Goal: Task Accomplishment & Management: Manage account settings

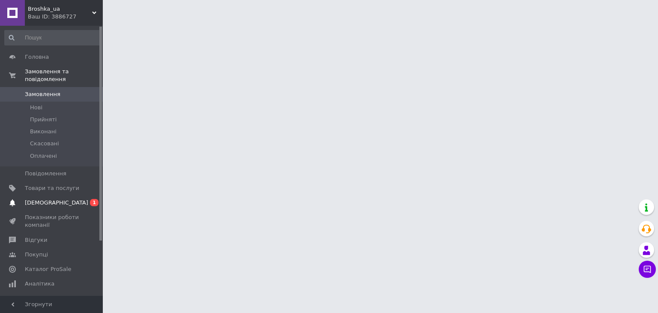
click at [44, 199] on span "[DEMOGRAPHIC_DATA]" at bounding box center [56, 203] width 63 height 8
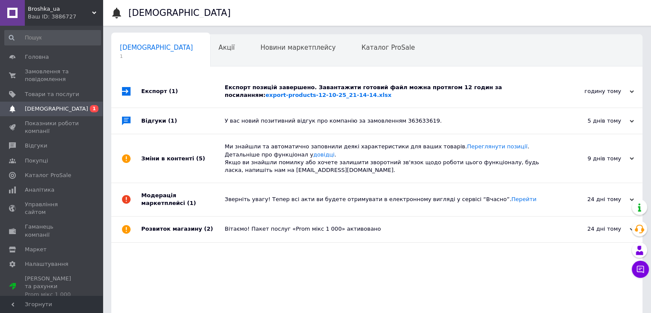
click at [328, 85] on div "Експорт позицій завершено. Завантажити готовий файл можна протягом 12 годин за …" at bounding box center [387, 91] width 324 height 15
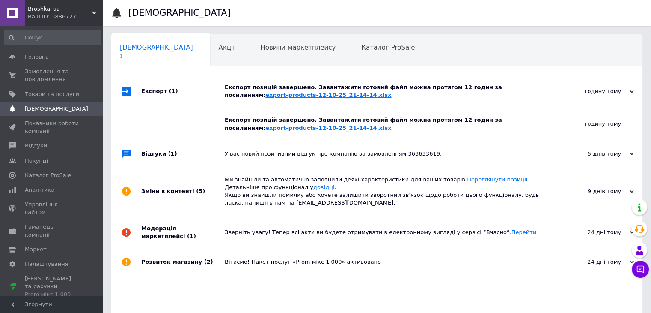
click at [391, 92] on link "export-products-12-10-25_21-14-14.xlsx" at bounding box center [329, 95] width 126 height 6
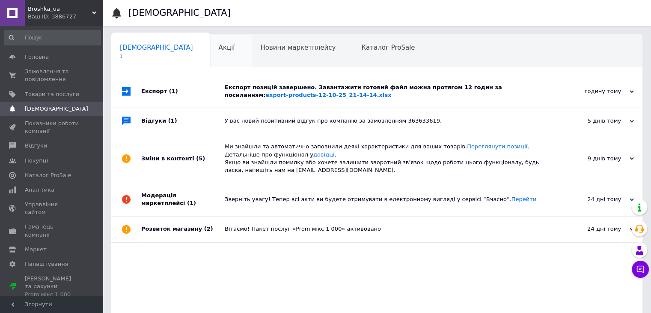
click at [210, 42] on div "Акції 0" at bounding box center [231, 51] width 42 height 33
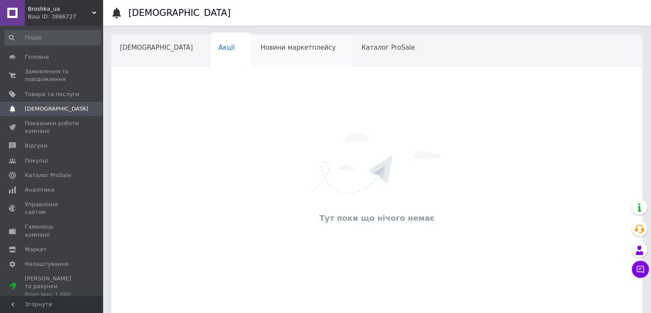
click at [260, 44] on span "Новини маркетплейсу" at bounding box center [297, 48] width 75 height 8
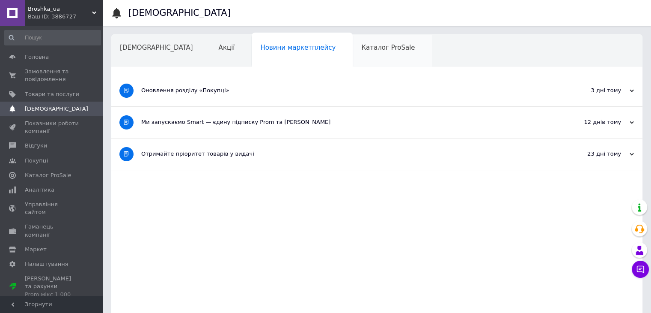
click at [361, 44] on span "Каталог ProSale" at bounding box center [388, 48] width 54 height 8
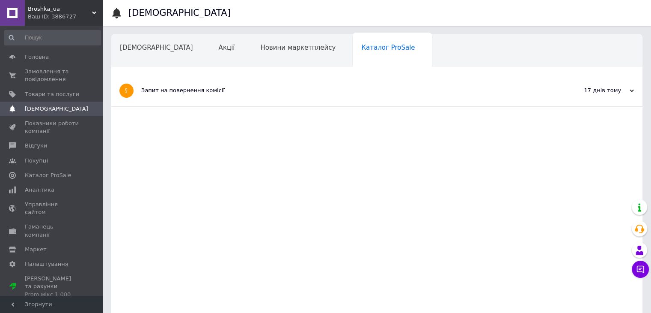
click at [188, 76] on span "Навчання та заходи" at bounding box center [154, 80] width 68 height 8
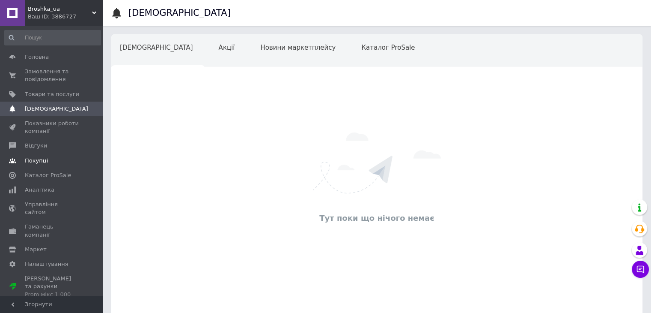
click at [33, 162] on span "Покупці" at bounding box center [36, 161] width 23 height 8
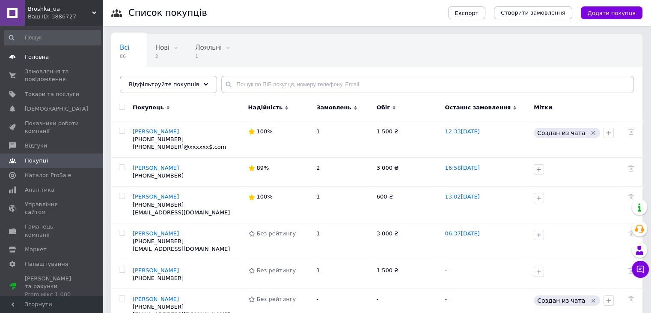
click at [47, 54] on span "Головна" at bounding box center [52, 57] width 54 height 8
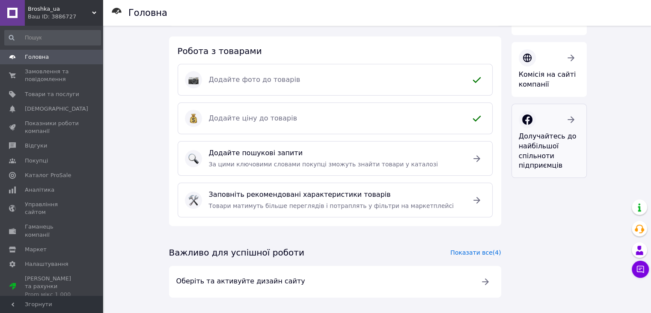
scroll to position [186, 0]
click at [495, 246] on div "Важливо для успішної роботи Показати все (4)" at bounding box center [335, 252] width 332 height 12
click at [491, 252] on link "Показати все (4)" at bounding box center [476, 251] width 51 height 7
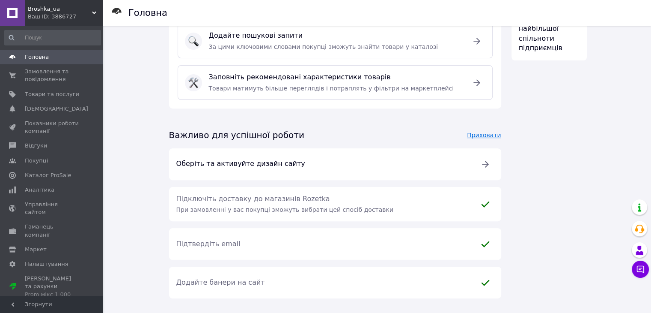
scroll to position [304, 0]
click at [483, 161] on icon at bounding box center [485, 163] width 10 height 10
click at [51, 206] on span "Управління сайтом" at bounding box center [52, 207] width 54 height 15
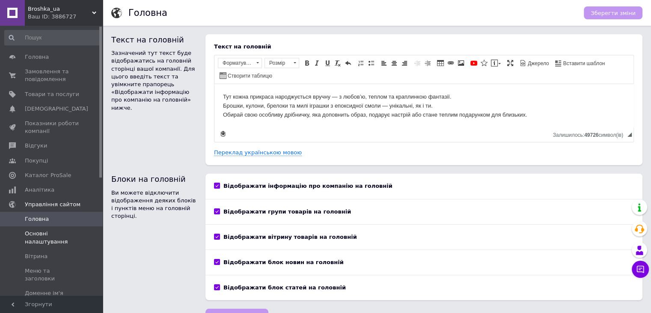
click at [57, 242] on span "Основні налаштування" at bounding box center [52, 237] width 54 height 15
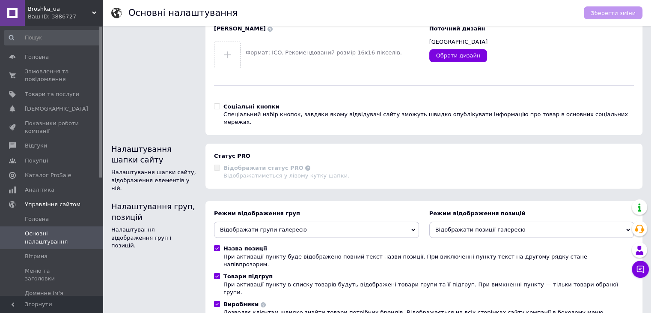
scroll to position [36, 0]
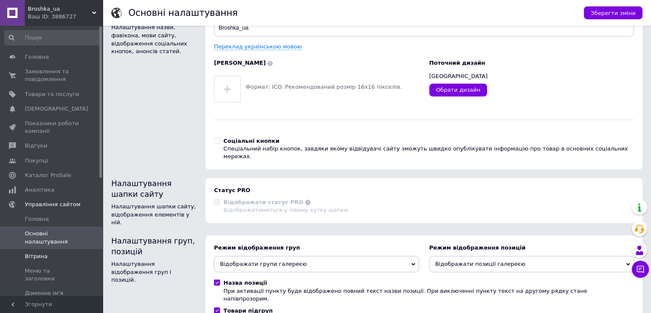
click at [47, 259] on span "Вітрина" at bounding box center [52, 256] width 54 height 8
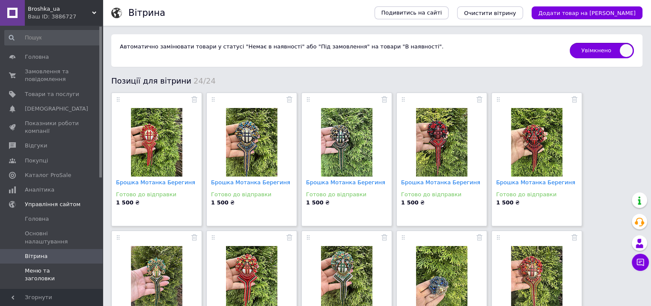
click at [45, 273] on span "Меню та заголовки" at bounding box center [52, 274] width 54 height 15
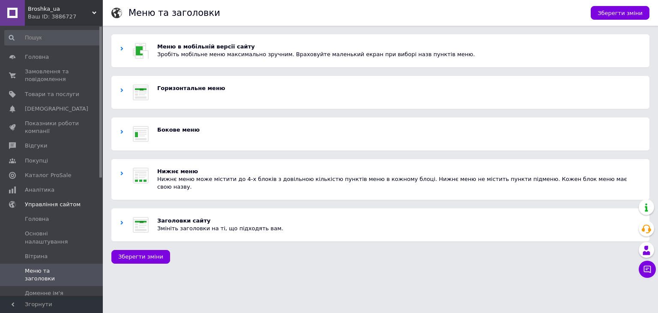
click at [139, 51] on img at bounding box center [141, 51] width 16 height 16
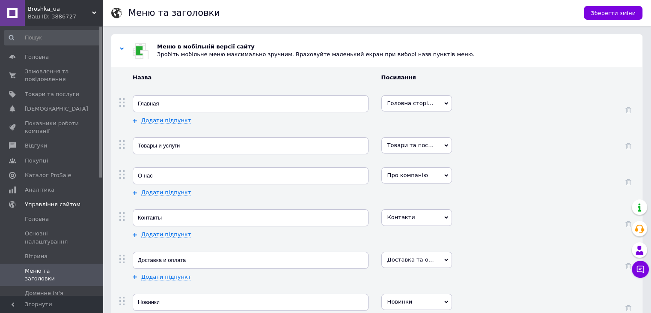
click at [123, 53] on div at bounding box center [122, 51] width 4 height 16
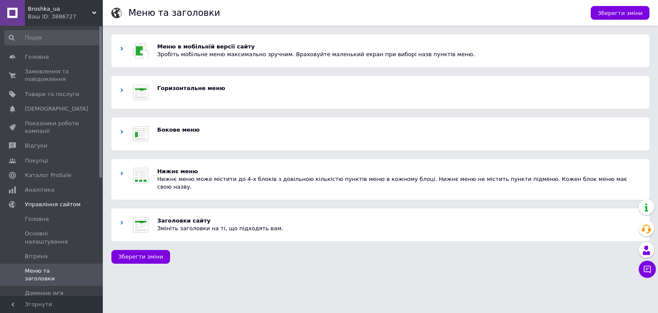
click at [202, 217] on p "Заголовки сайту" at bounding box center [398, 221] width 483 height 8
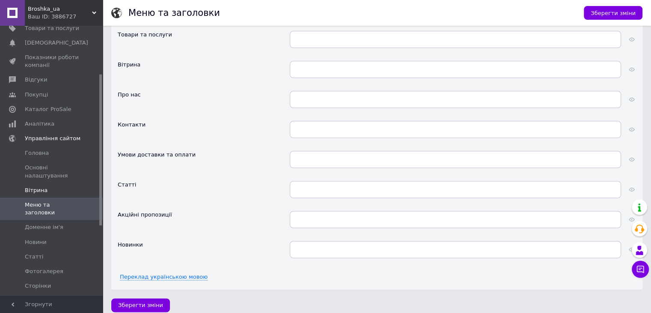
scroll to position [86, 0]
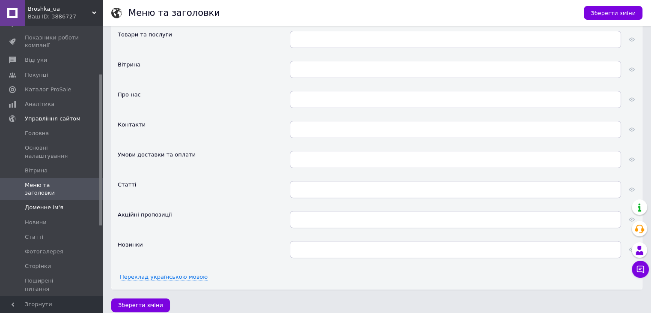
click at [55, 203] on span "Доменне ім'я" at bounding box center [44, 207] width 39 height 8
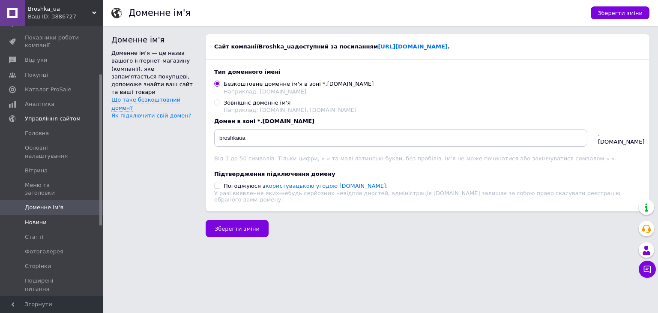
click at [52, 218] on span "Новини" at bounding box center [52, 222] width 54 height 8
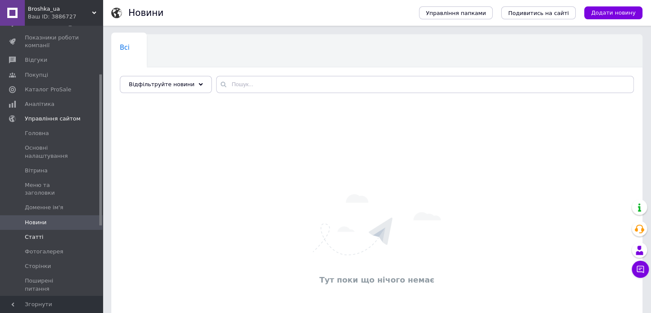
click at [52, 230] on link "Статті" at bounding box center [52, 237] width 105 height 15
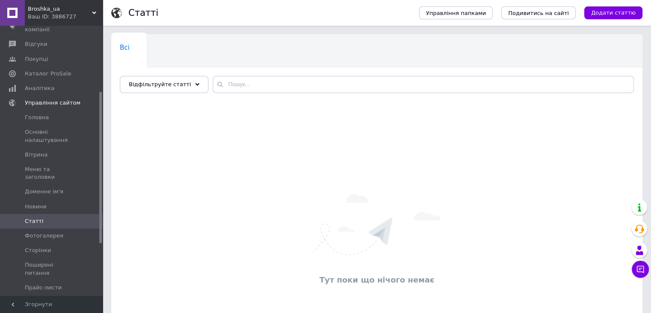
scroll to position [128, 0]
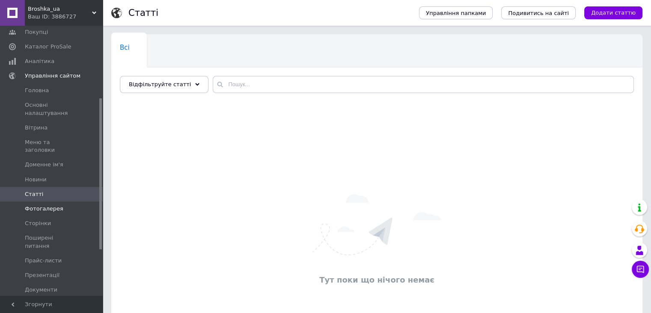
click at [45, 205] on span "Фотогалерея" at bounding box center [44, 209] width 39 height 8
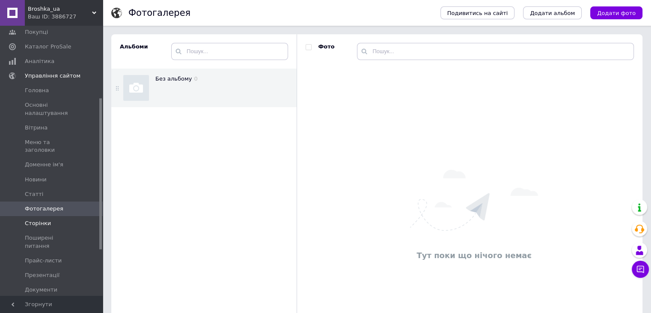
click at [44, 219] on span "Сторінки" at bounding box center [38, 223] width 26 height 8
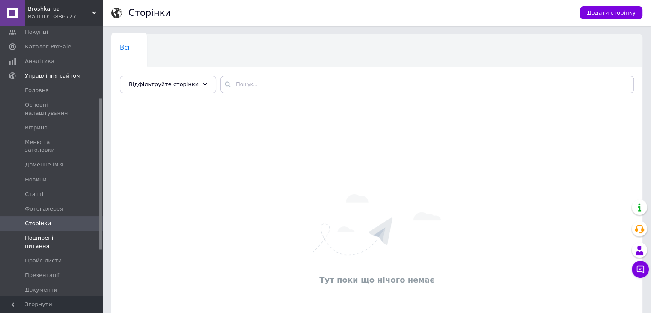
click at [51, 234] on span "Поширені питання" at bounding box center [52, 241] width 54 height 15
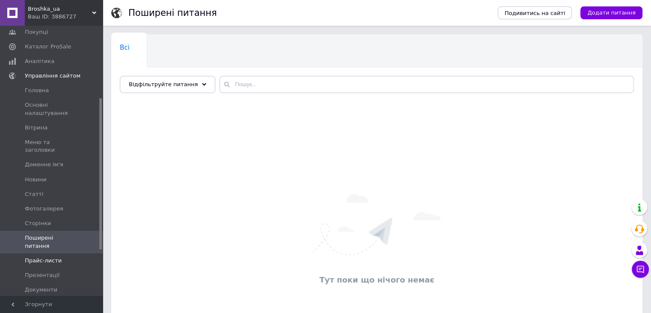
click at [53, 257] on span "Прайс-листи" at bounding box center [43, 261] width 37 height 8
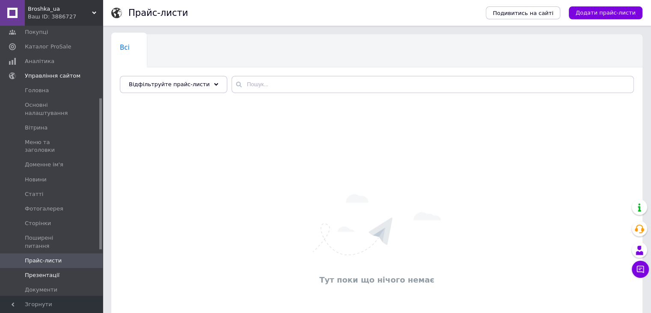
click at [51, 271] on span "Презентації" at bounding box center [42, 275] width 35 height 8
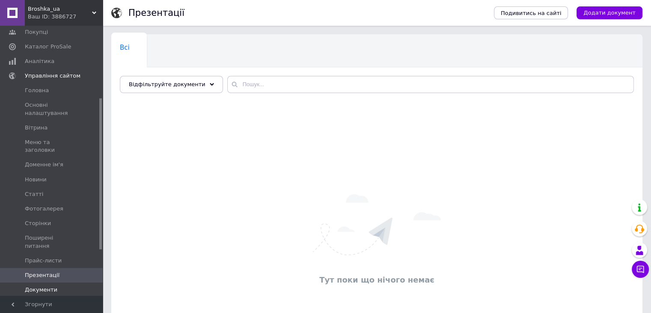
click at [50, 286] on span "Документи" at bounding box center [41, 290] width 33 height 8
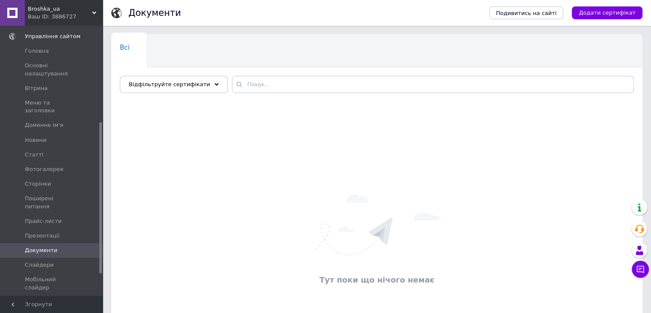
scroll to position [171, 0]
click at [45, 257] on span "Слайдери" at bounding box center [39, 261] width 29 height 8
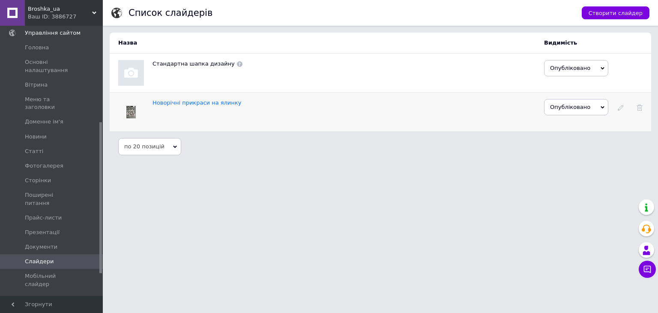
click at [598, 110] on span "Опубліковано" at bounding box center [576, 107] width 64 height 16
click at [48, 272] on span "Мобільний слайдер" at bounding box center [52, 279] width 54 height 15
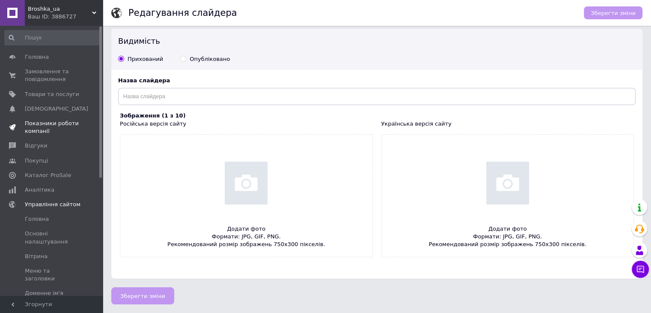
click at [34, 135] on link "Показники роботи компанії" at bounding box center [52, 127] width 105 height 22
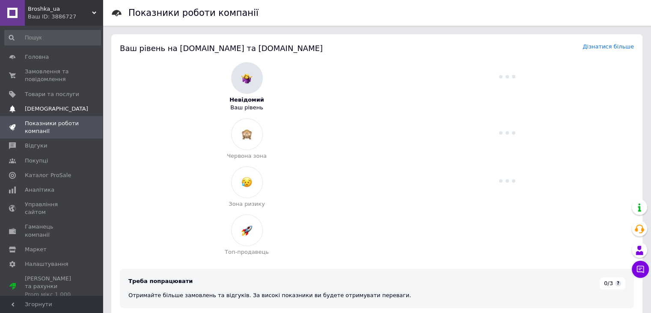
click at [47, 110] on span "[DEMOGRAPHIC_DATA]" at bounding box center [56, 109] width 63 height 8
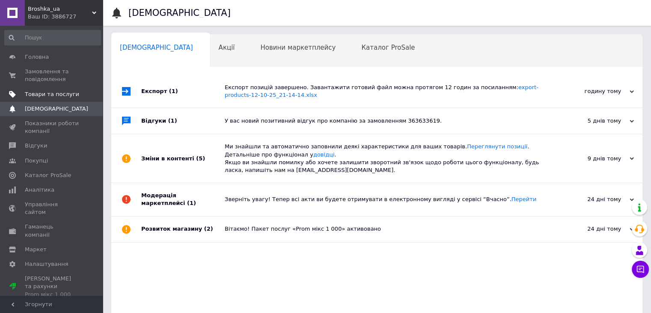
click at [54, 92] on span "Товари та послуги" at bounding box center [52, 94] width 54 height 8
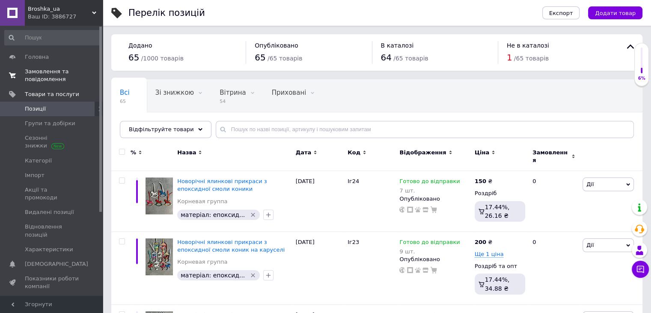
click at [56, 73] on span "Замовлення та повідомлення" at bounding box center [52, 75] width 54 height 15
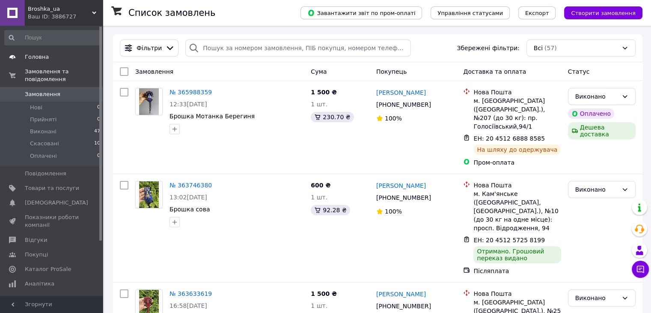
click at [56, 60] on span "Головна" at bounding box center [52, 57] width 54 height 8
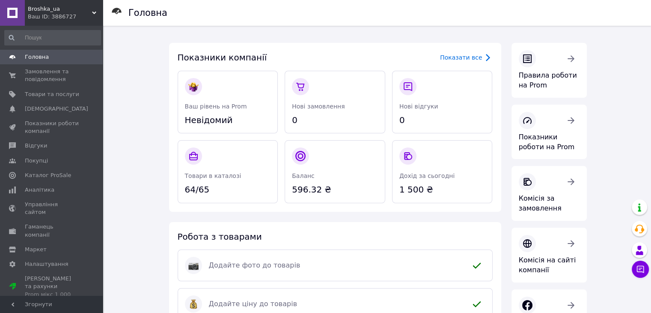
click at [67, 13] on div "Ваш ID: 3886727" at bounding box center [65, 17] width 75 height 8
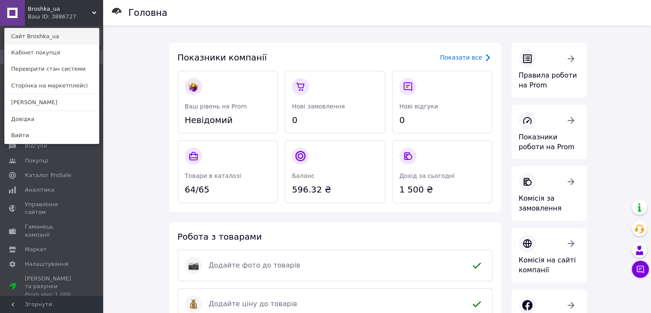
click at [60, 35] on link "Сайт Broshka_ua" at bounding box center [52, 36] width 94 height 16
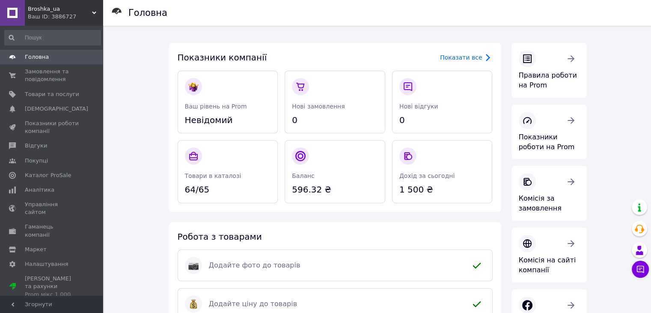
click at [93, 18] on div "Ваш ID: 3886727" at bounding box center [65, 17] width 75 height 8
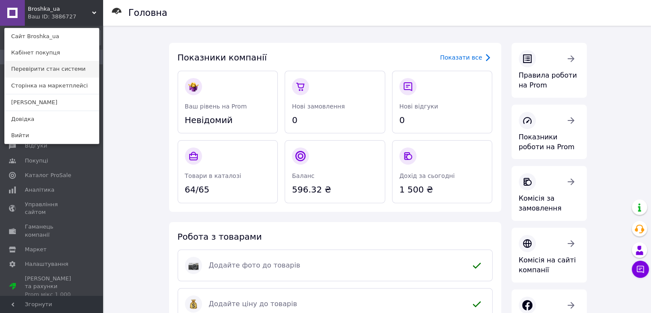
click at [78, 71] on link "Перевірити стан системи" at bounding box center [52, 69] width 94 height 16
